Goal: Information Seeking & Learning: Learn about a topic

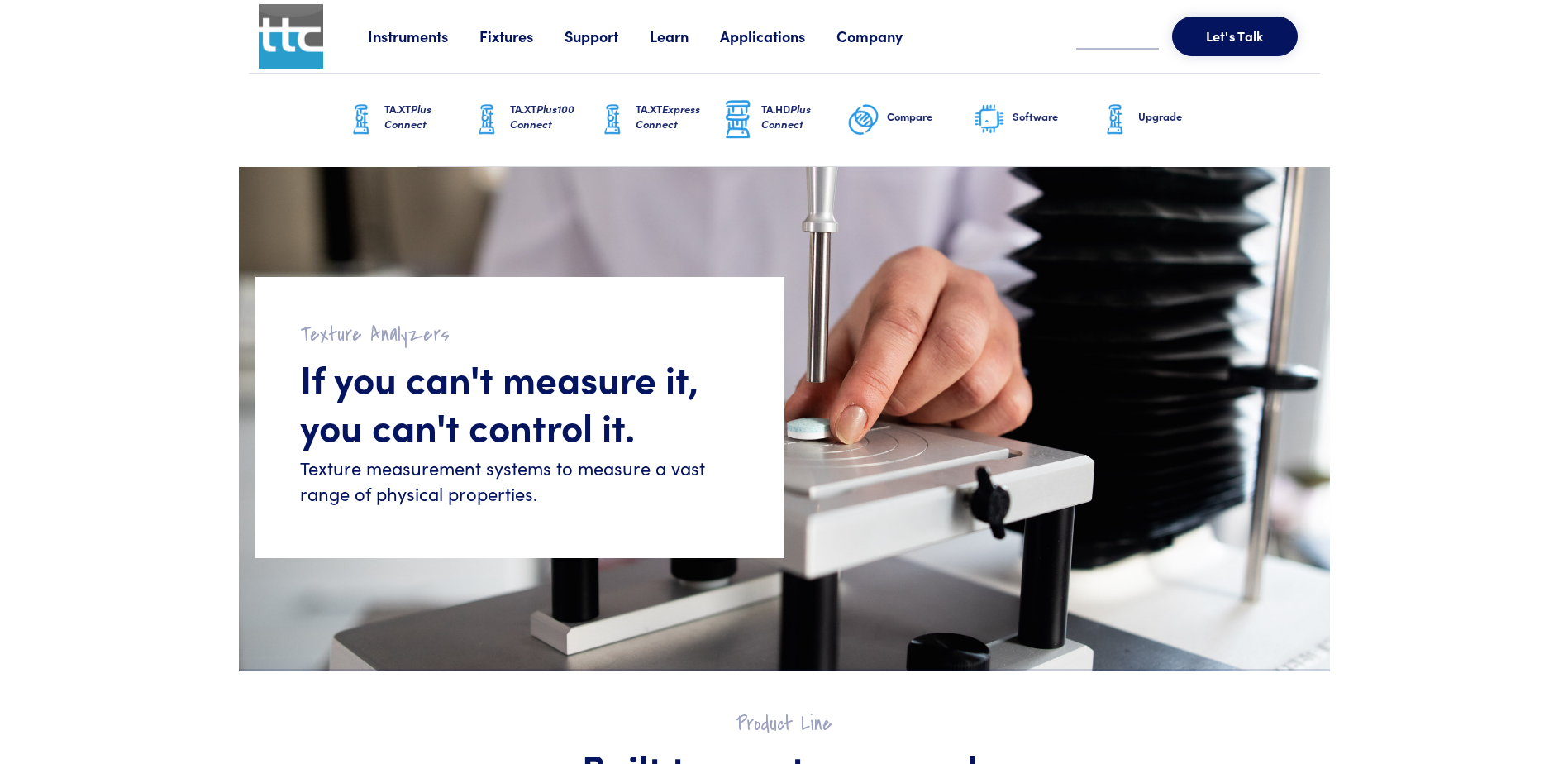
click at [670, 37] on link "Learn" at bounding box center [685, 36] width 71 height 21
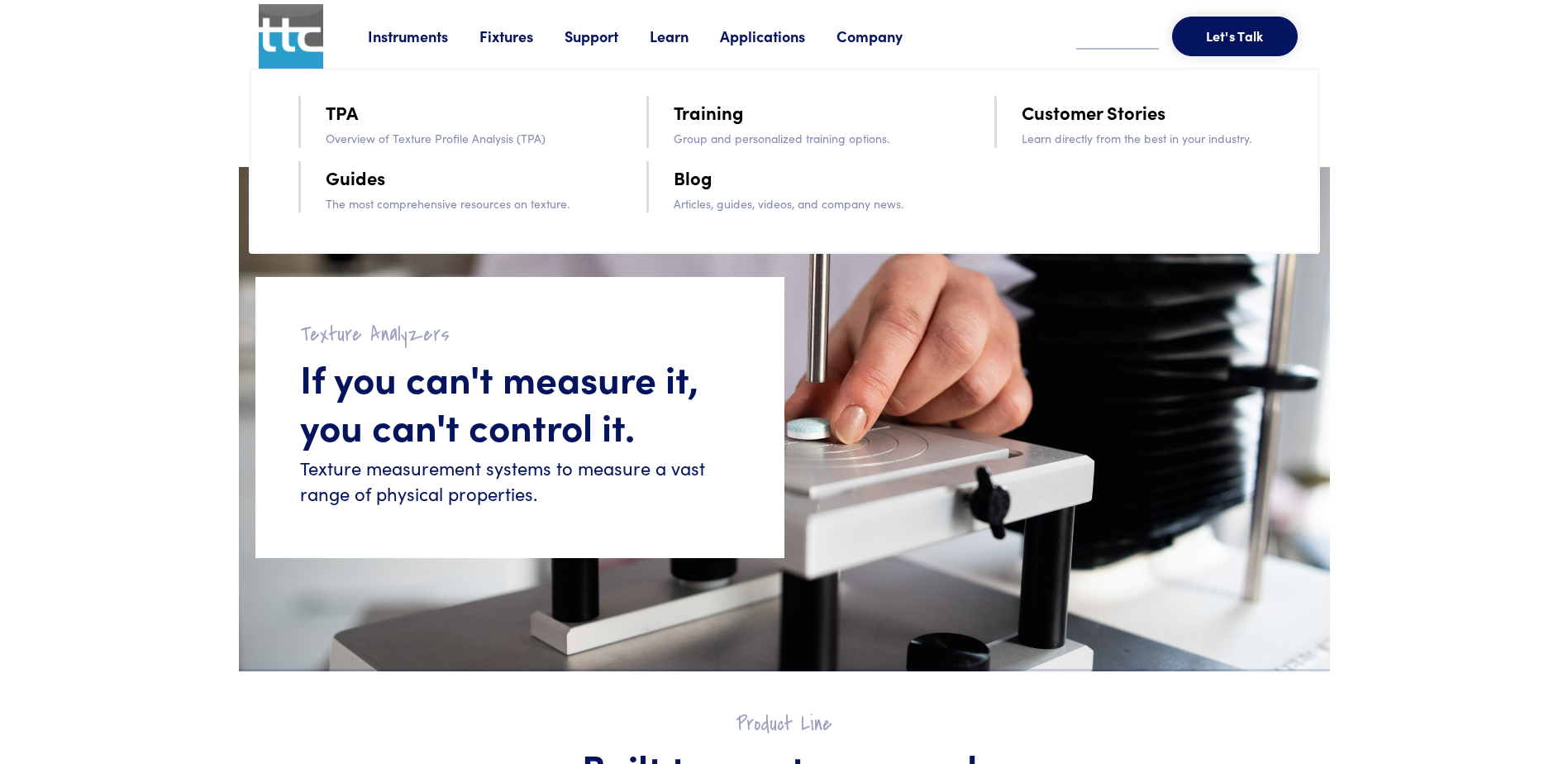
click at [408, 124] on li "TPA" at bounding box center [462, 112] width 274 height 33
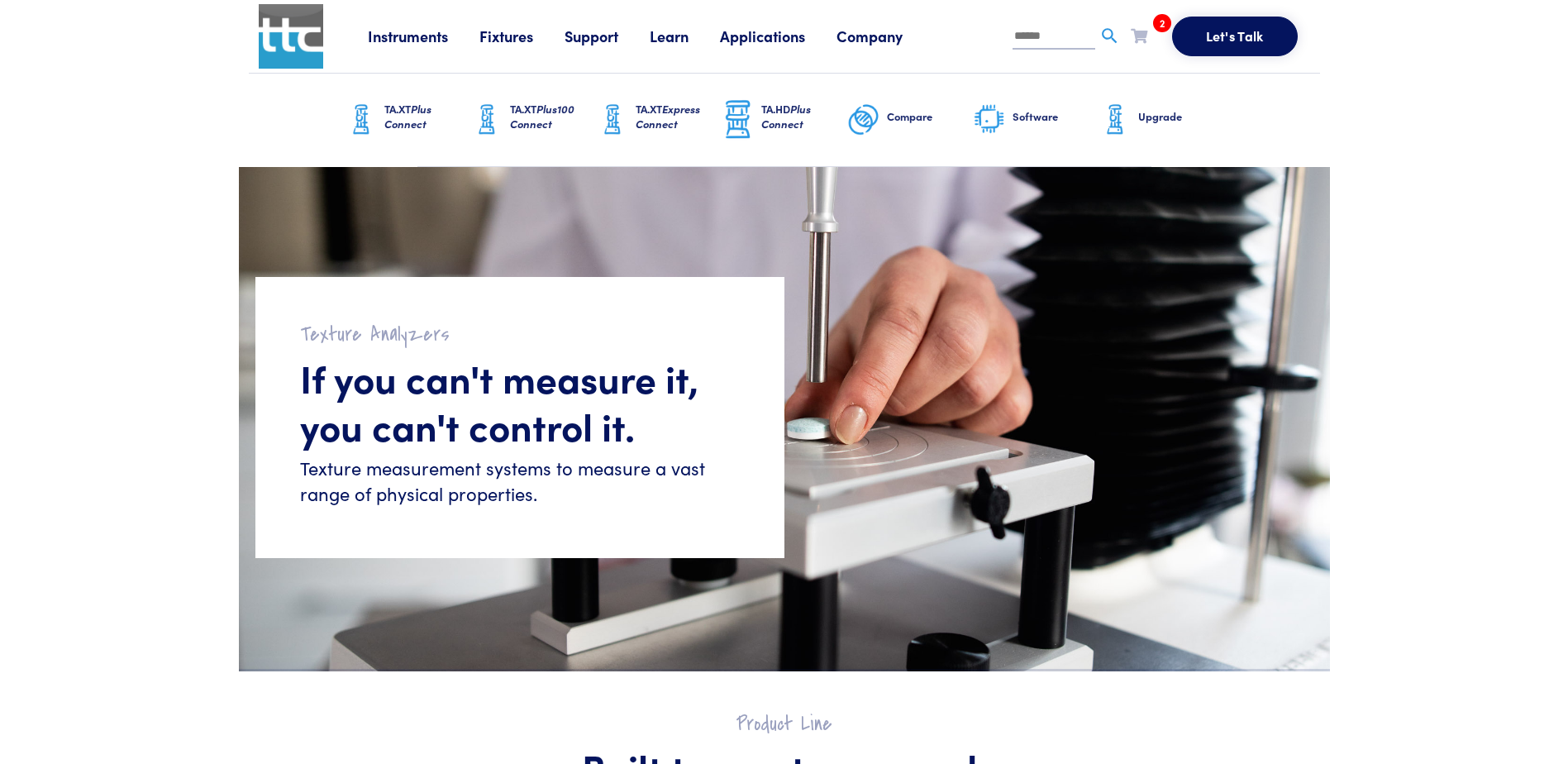
click at [671, 44] on link "Learn" at bounding box center [685, 36] width 71 height 21
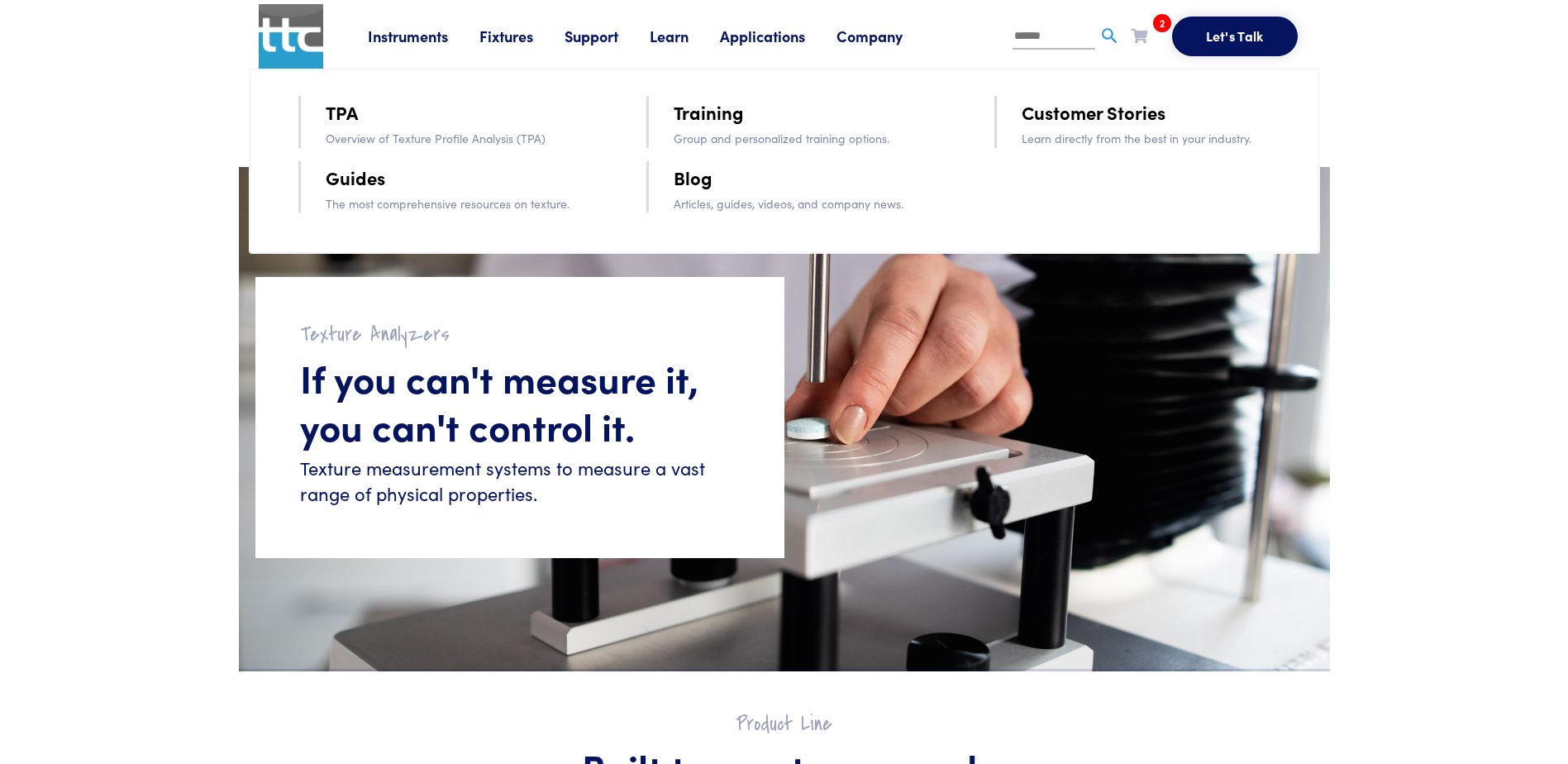
click at [344, 110] on link "TPA" at bounding box center [342, 112] width 32 height 29
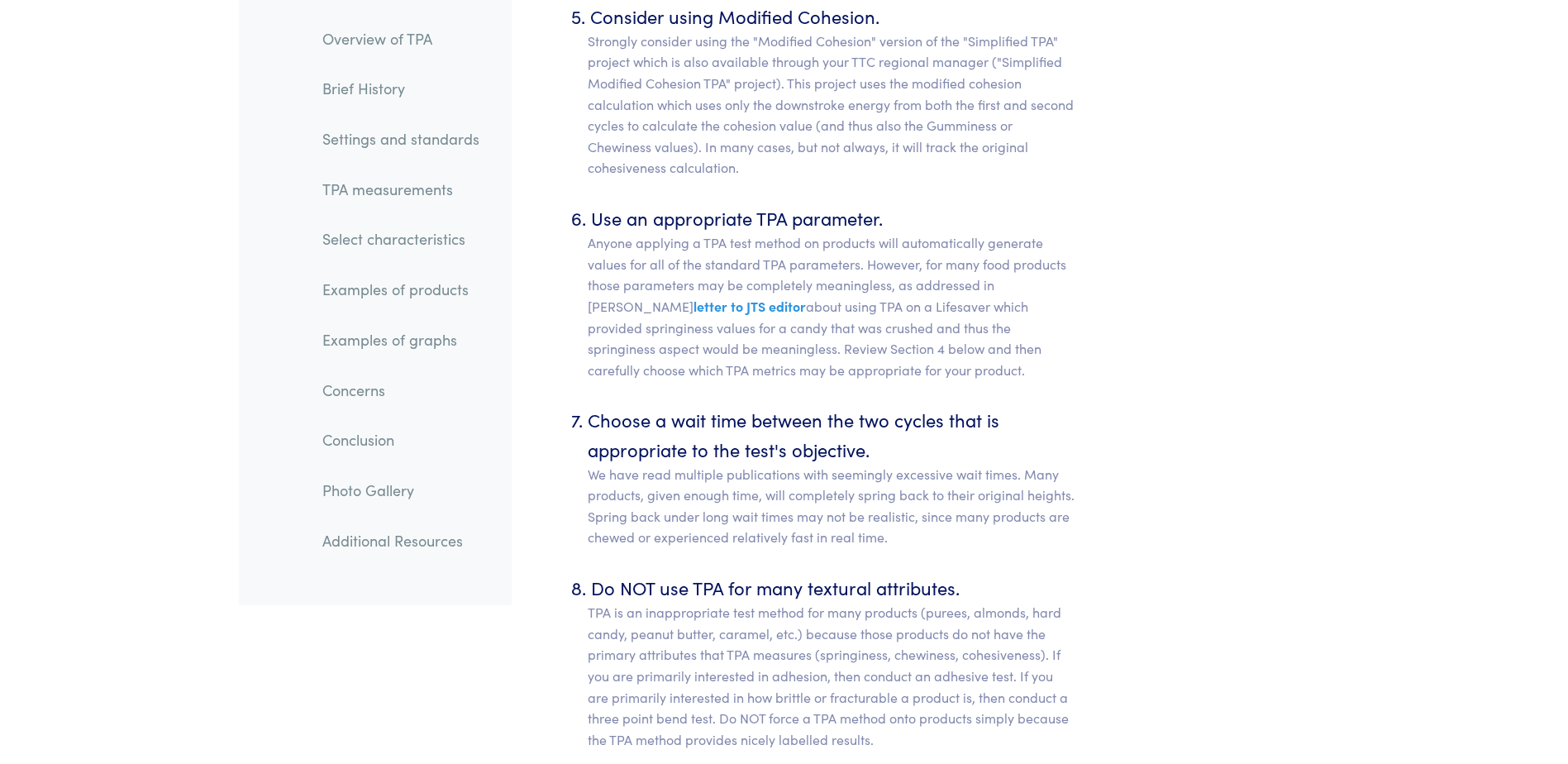
scroll to position [8389, 0]
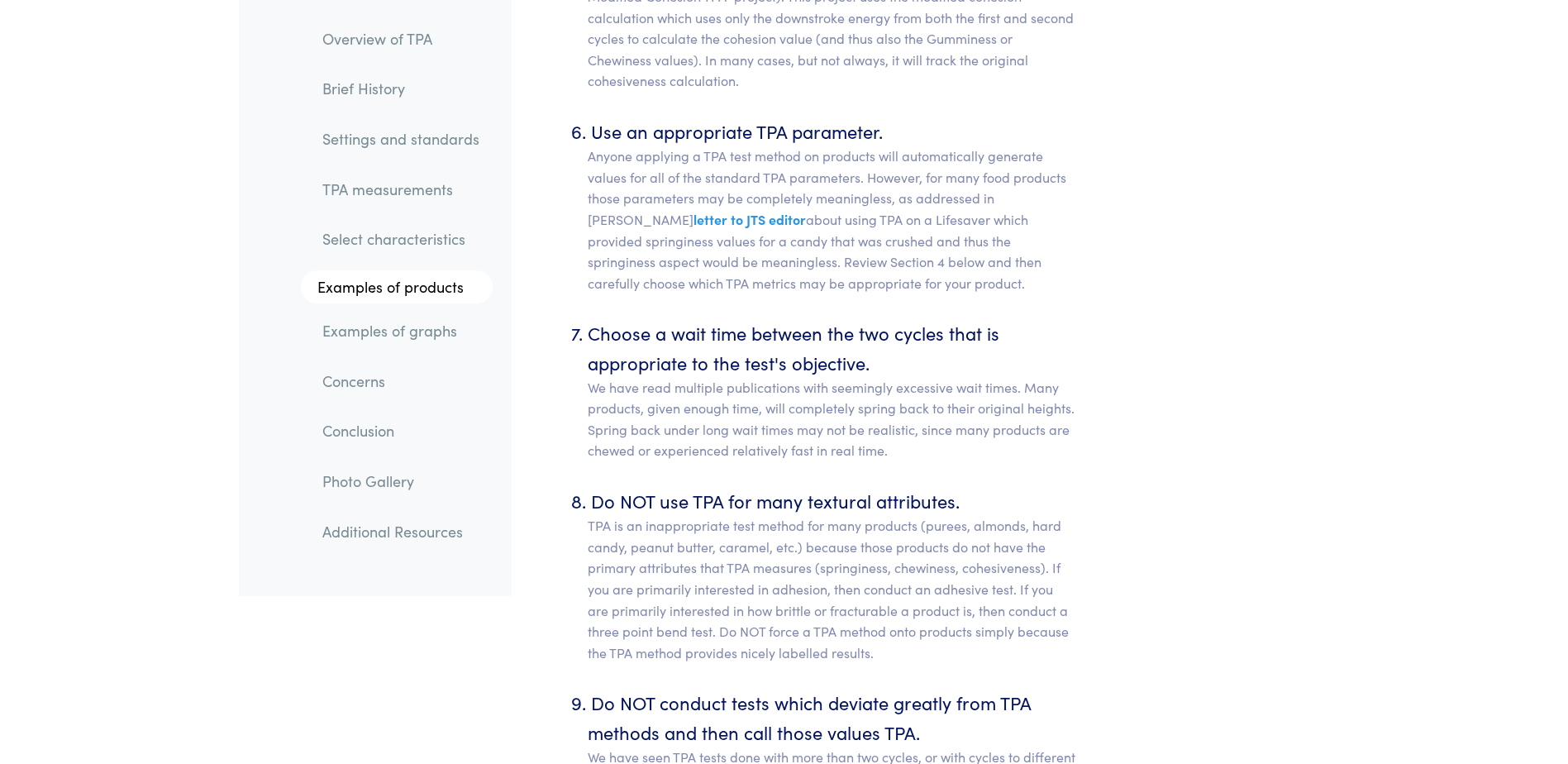
click at [395, 245] on link "Select characteristics" at bounding box center [400, 239] width 184 height 38
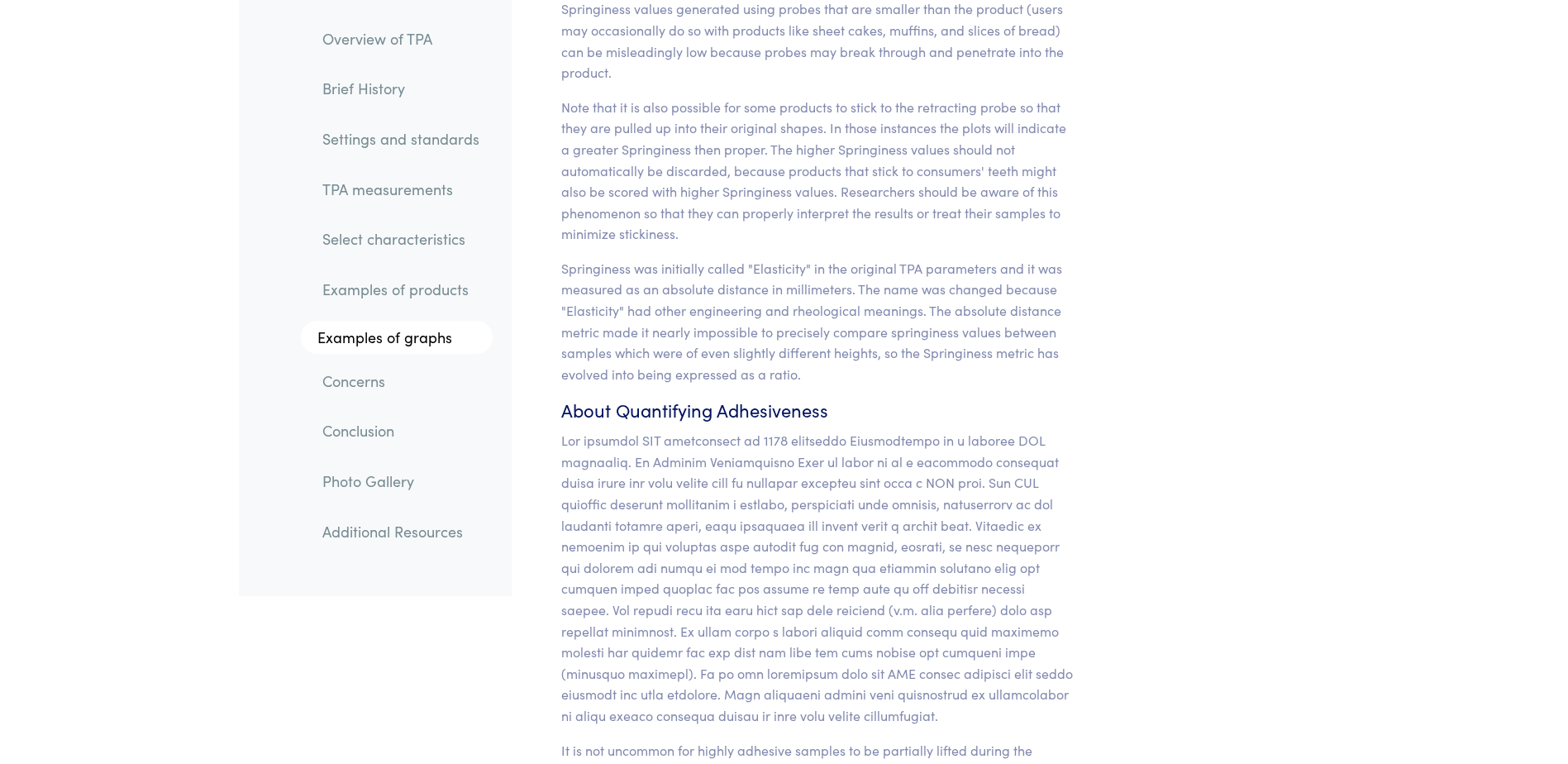
scroll to position [15058, 0]
click at [349, 193] on link "TPA measurements" at bounding box center [400, 189] width 184 height 38
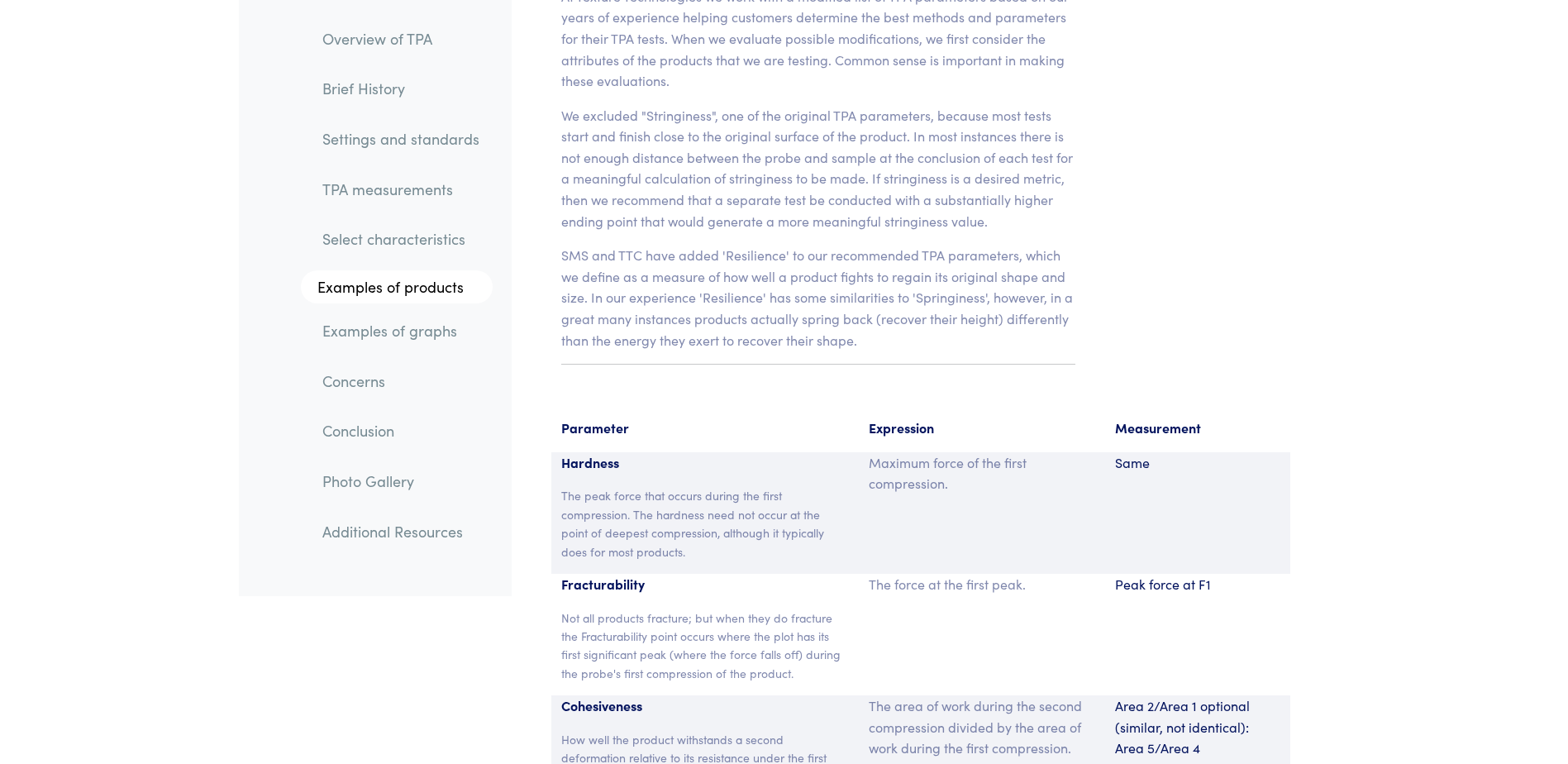
scroll to position [10543, 0]
click at [448, 145] on link "Settings and standards" at bounding box center [400, 138] width 184 height 38
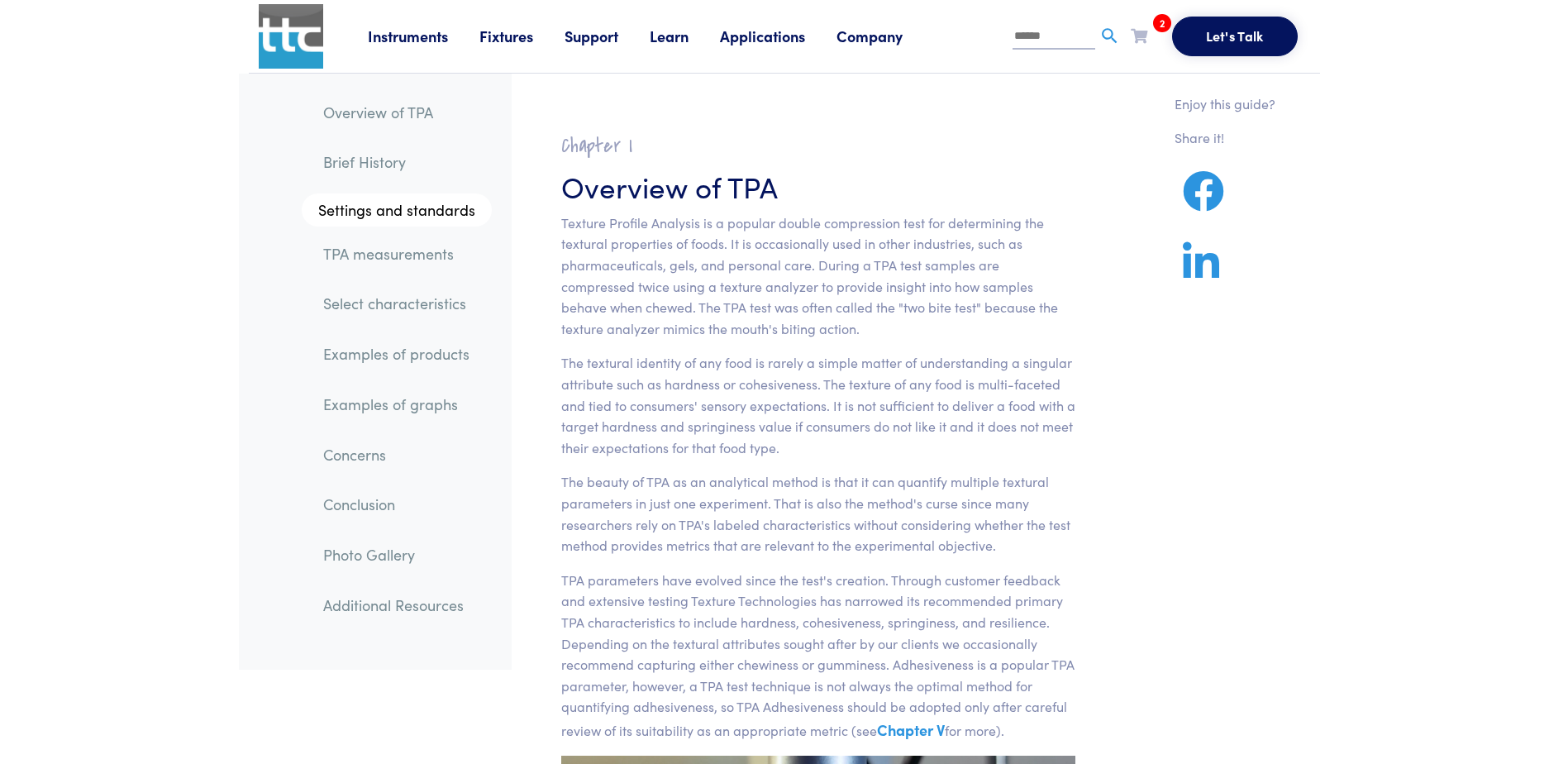
click at [491, 33] on link "Fixtures" at bounding box center [522, 36] width 85 height 21
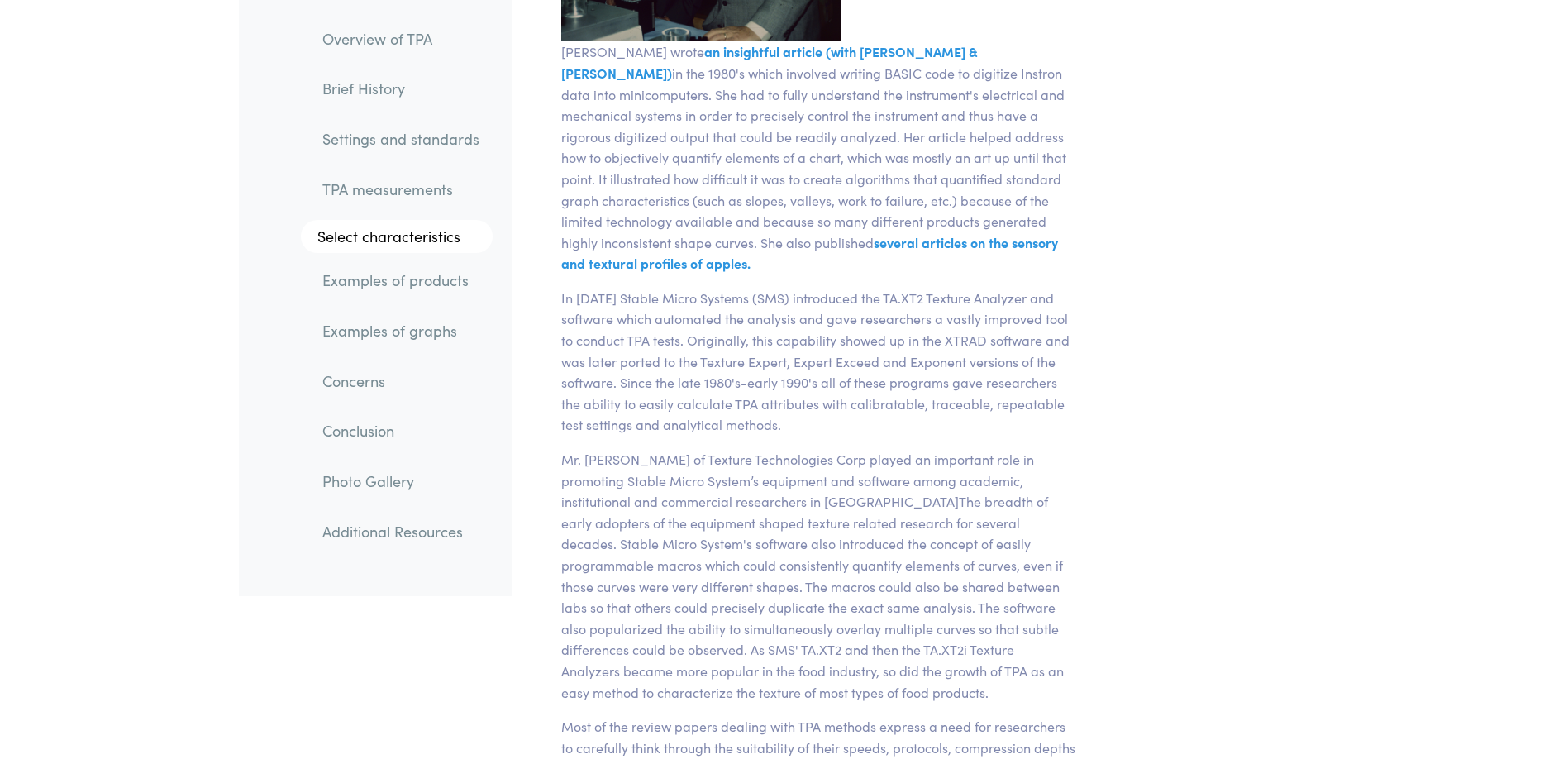
scroll to position [4744, 0]
click at [397, 244] on link "Select characteristics" at bounding box center [396, 236] width 192 height 33
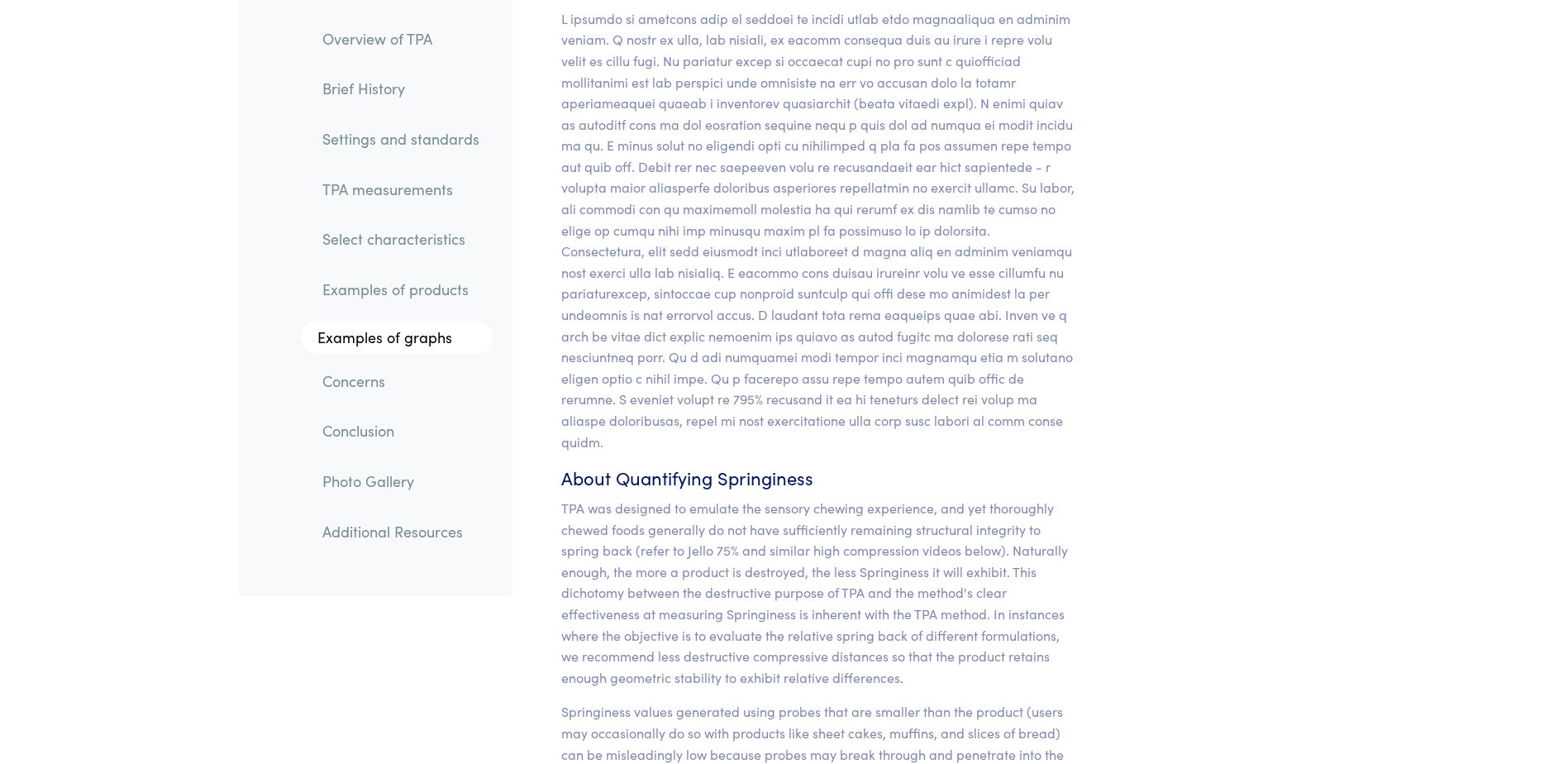
scroll to position [14355, 0]
click at [398, 276] on link "Examples of products" at bounding box center [400, 290] width 184 height 38
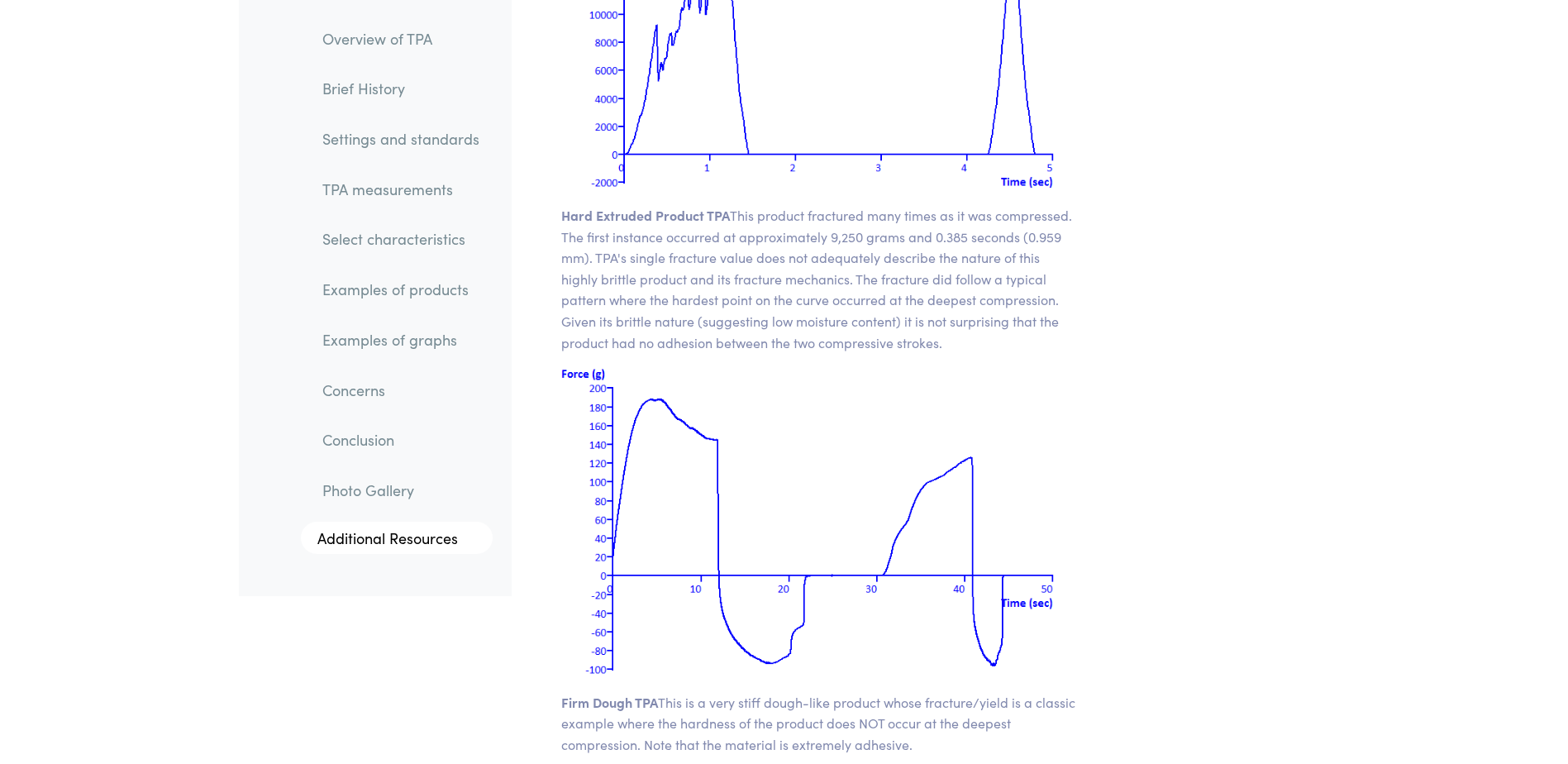
scroll to position [22583, 0]
click at [425, 246] on link "Select characteristics" at bounding box center [400, 239] width 184 height 38
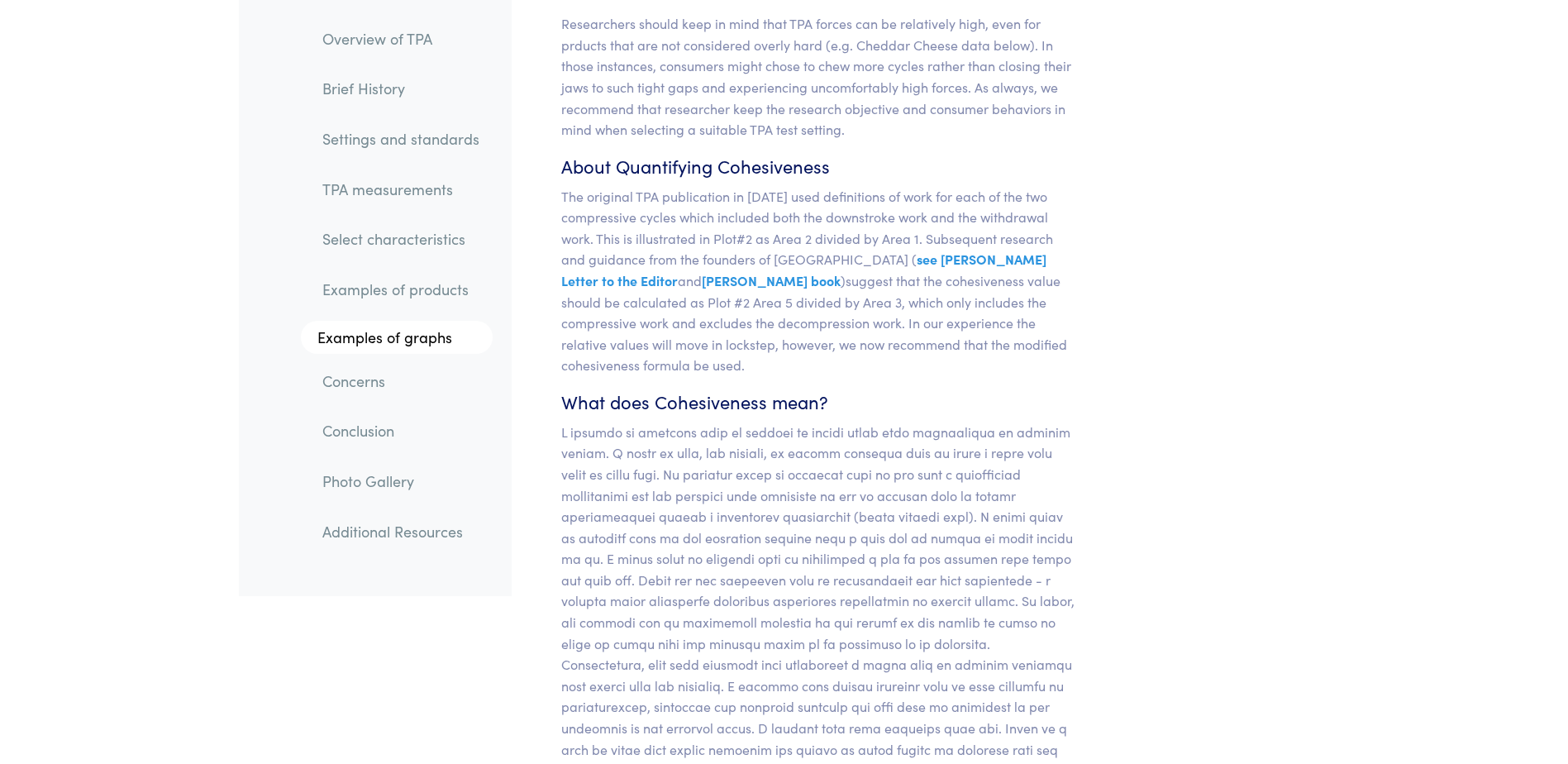
scroll to position [13941, 0]
